Goal: Transaction & Acquisition: Purchase product/service

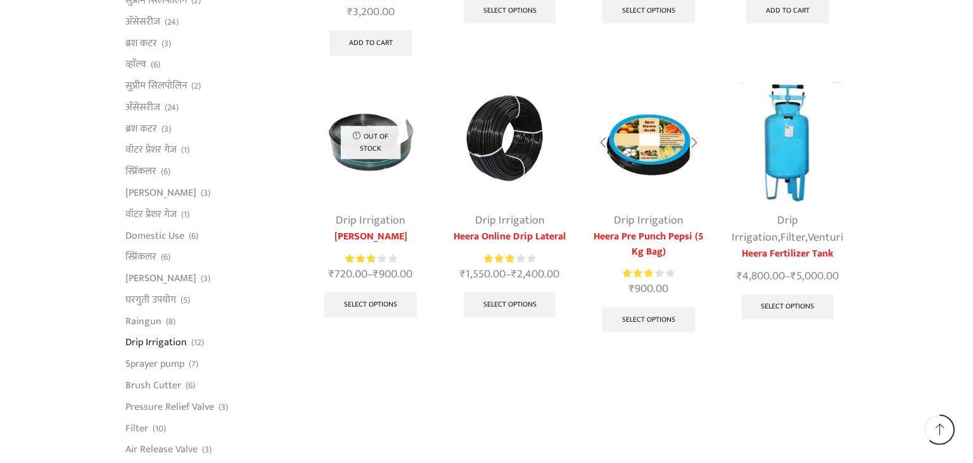
scroll to position [669, 0]
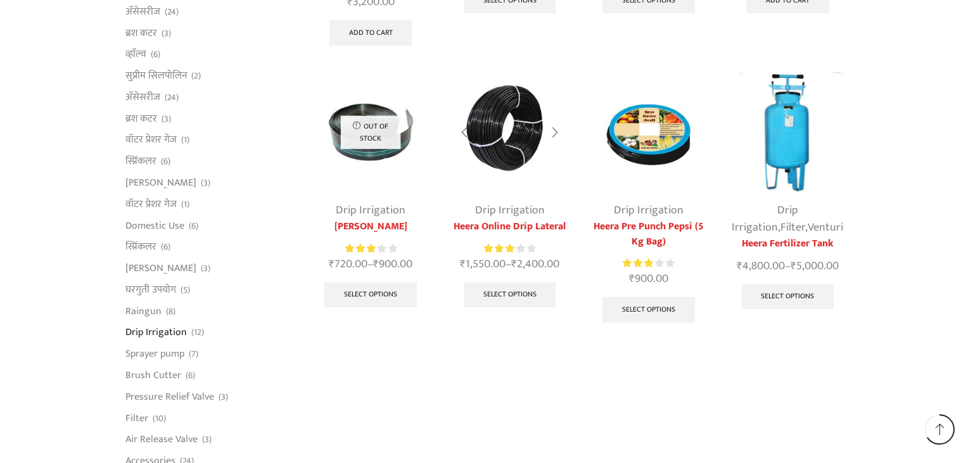
click at [526, 170] on img at bounding box center [510, 132] width 120 height 120
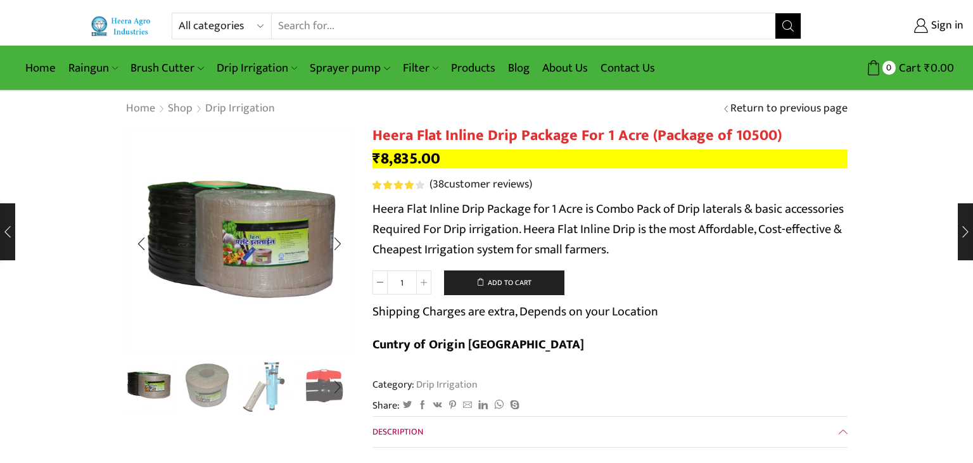
click at [200, 379] on img "2 / 10" at bounding box center [207, 385] width 53 height 53
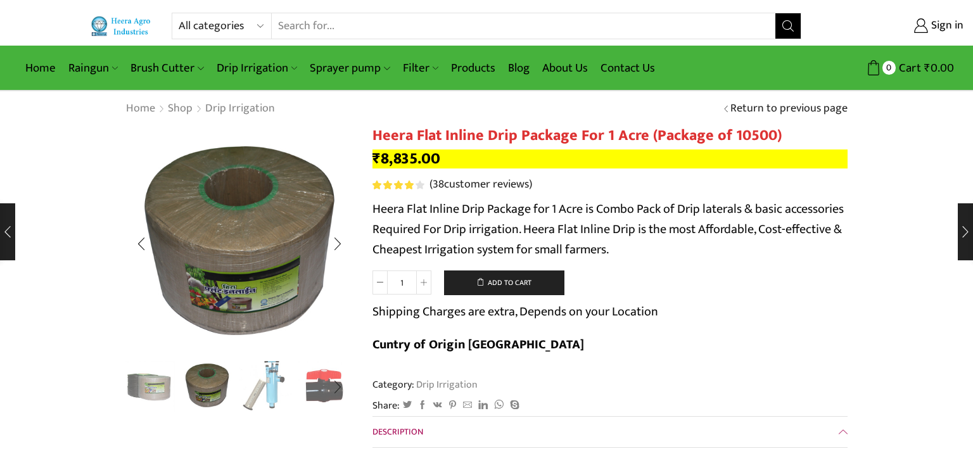
click at [267, 384] on img "3 / 10" at bounding box center [265, 385] width 53 height 53
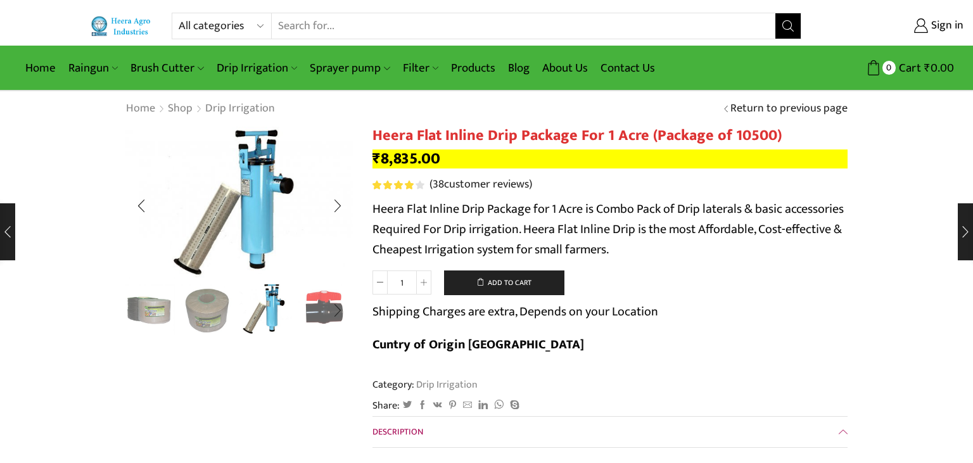
click at [303, 325] on img "4 / 10" at bounding box center [324, 308] width 53 height 53
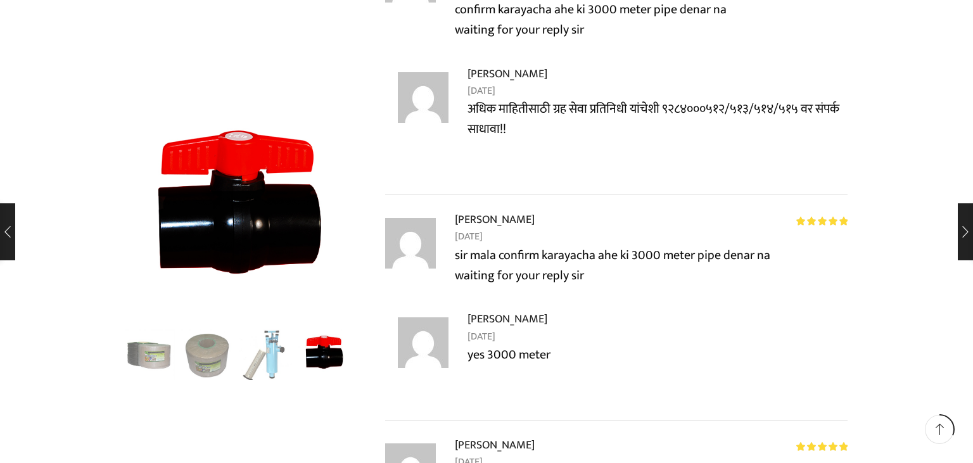
scroll to position [4279, 0]
